Goal: Transaction & Acquisition: Purchase product/service

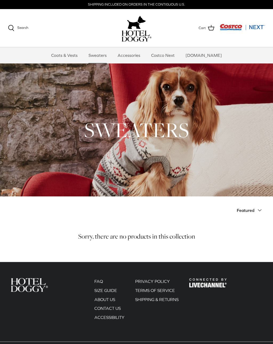
click at [248, 212] on span "Featured" at bounding box center [246, 210] width 18 height 5
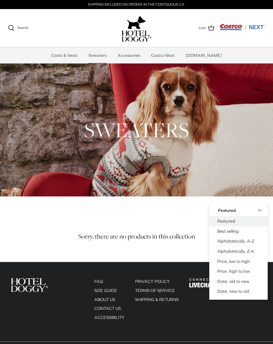
click at [236, 232] on link "Best selling" at bounding box center [238, 231] width 58 height 10
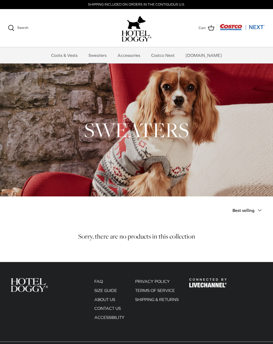
scroll to position [0, 0]
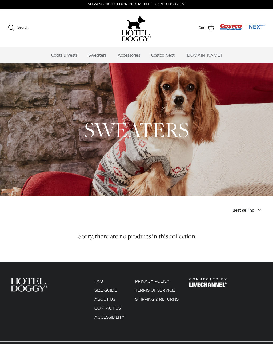
click at [76, 57] on link "Coats & Vests" at bounding box center [64, 55] width 36 height 16
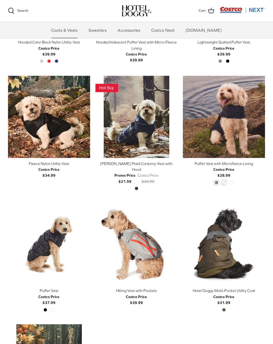
scroll to position [452, 0]
click at [136, 125] on img "Melton Plaid Corduroy Vest with Hood" at bounding box center [136, 116] width 82 height 82
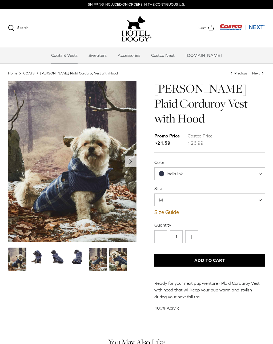
click at [261, 167] on span at bounding box center [261, 173] width 5 height 13
click at [263, 193] on span at bounding box center [261, 199] width 5 height 13
select select "S"
